Goal: Browse casually

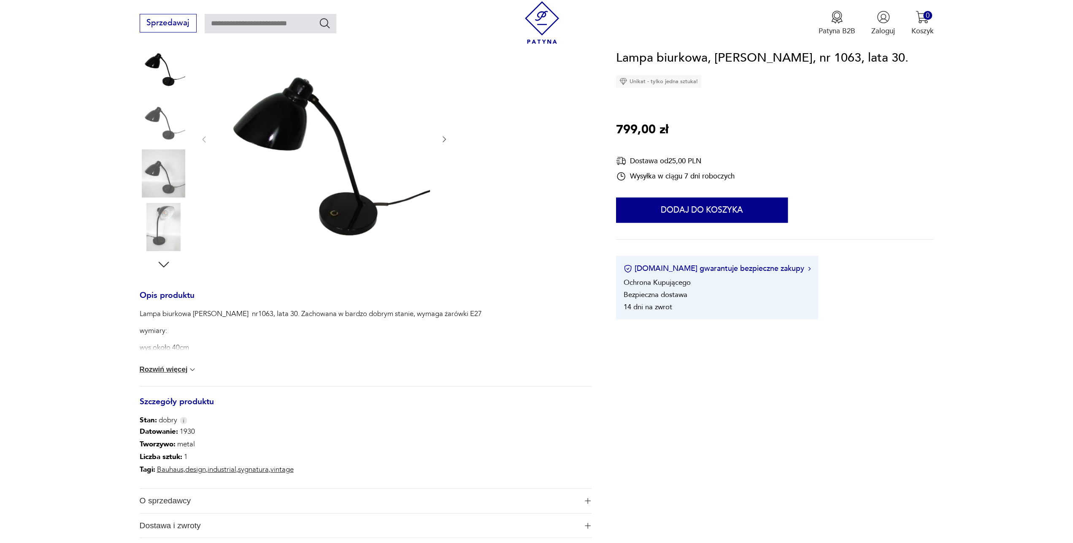
click at [442, 138] on icon "button" at bounding box center [444, 139] width 8 height 8
click at [443, 138] on icon "button" at bounding box center [444, 139] width 8 height 8
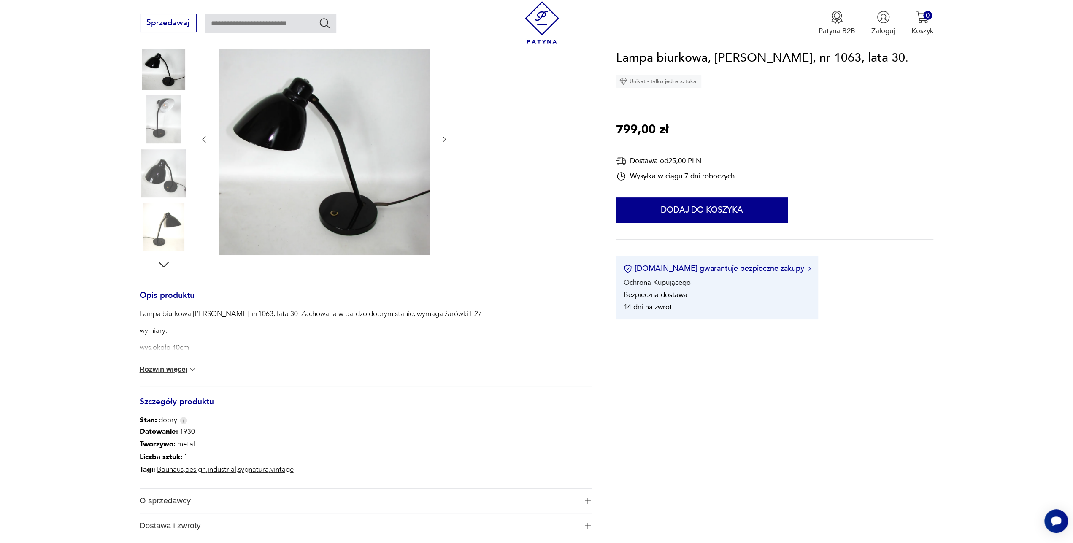
click at [442, 138] on icon "button" at bounding box center [444, 139] width 8 height 8
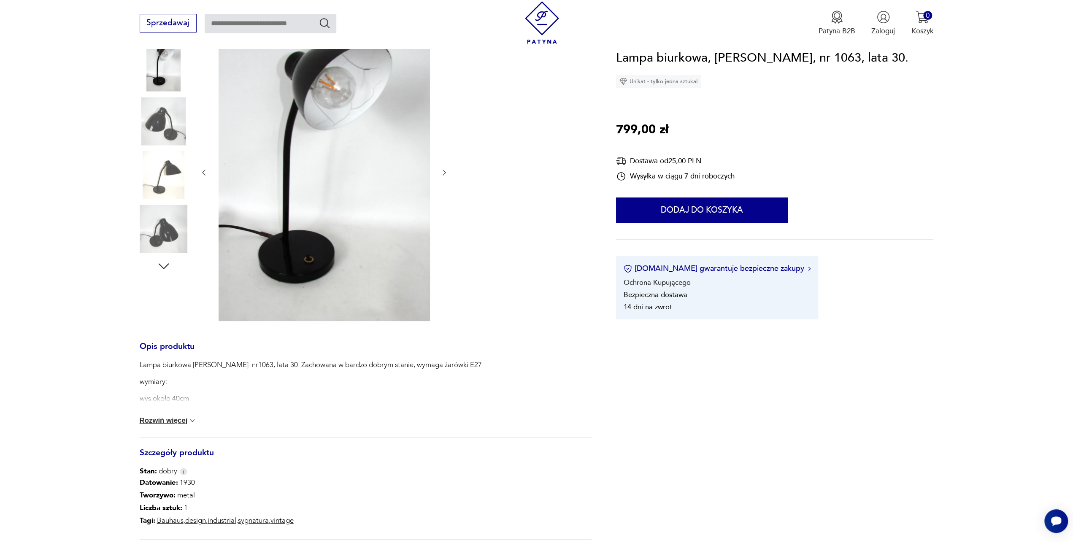
click at [444, 174] on icon "button" at bounding box center [444, 173] width 3 height 6
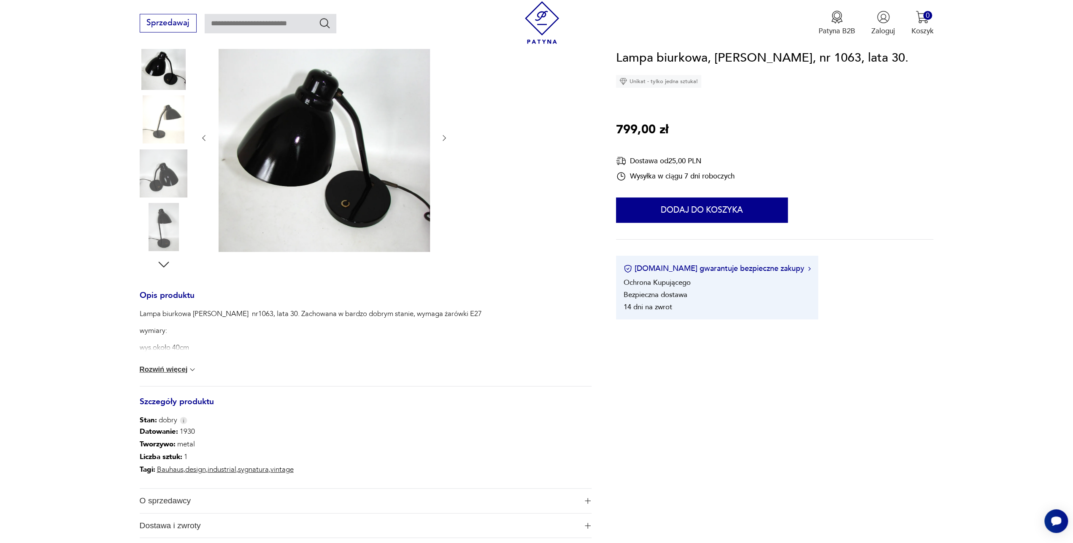
click at [444, 173] on div at bounding box center [324, 138] width 249 height 232
click at [445, 138] on icon "button" at bounding box center [444, 138] width 3 height 6
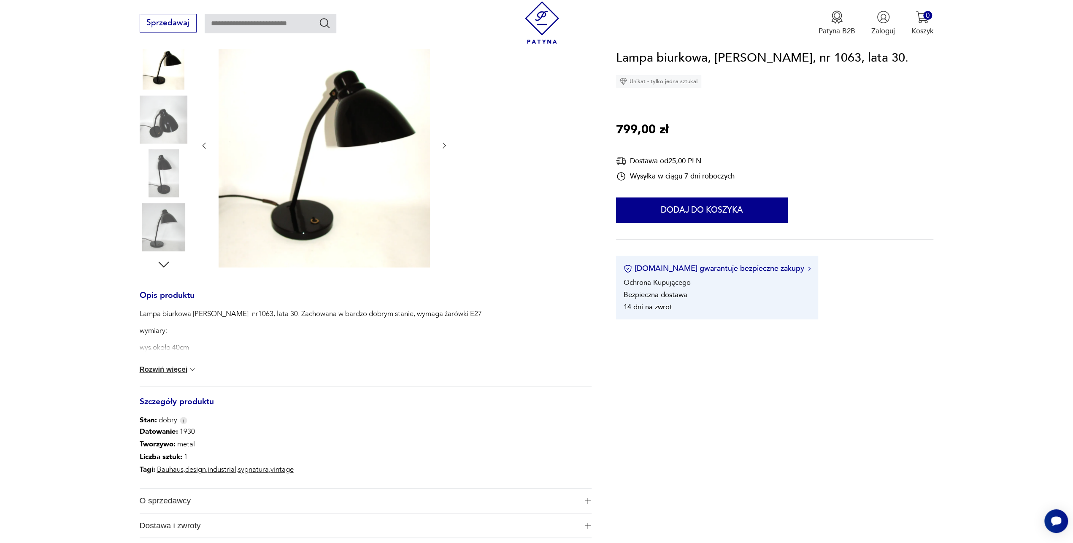
click at [445, 138] on div at bounding box center [324, 145] width 249 height 247
click at [444, 146] on icon "button" at bounding box center [444, 145] width 8 height 8
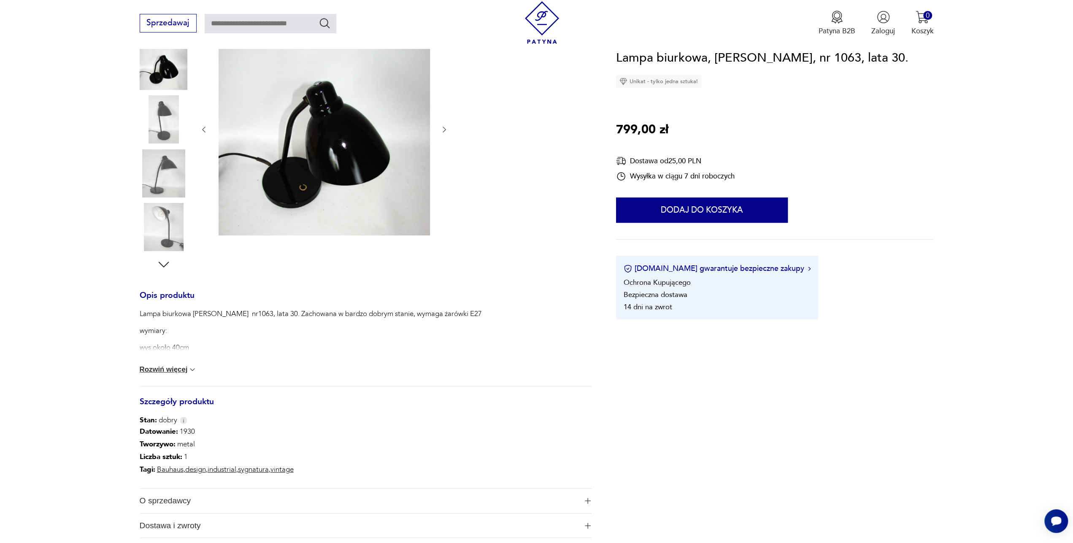
click at [444, 131] on icon "button" at bounding box center [444, 129] width 8 height 8
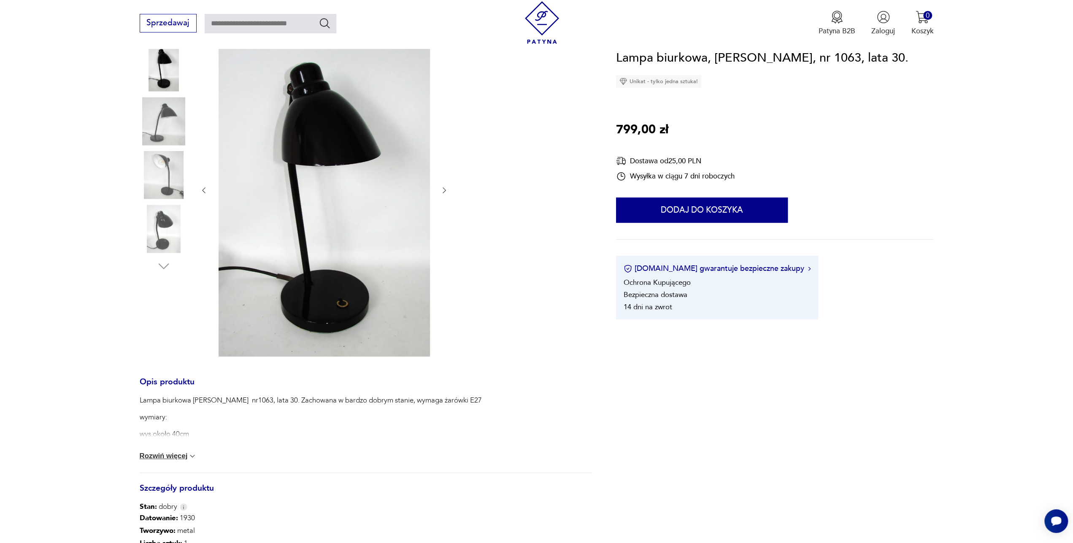
click at [443, 189] on icon "button" at bounding box center [444, 190] width 8 height 8
